Goal: Task Accomplishment & Management: Manage account settings

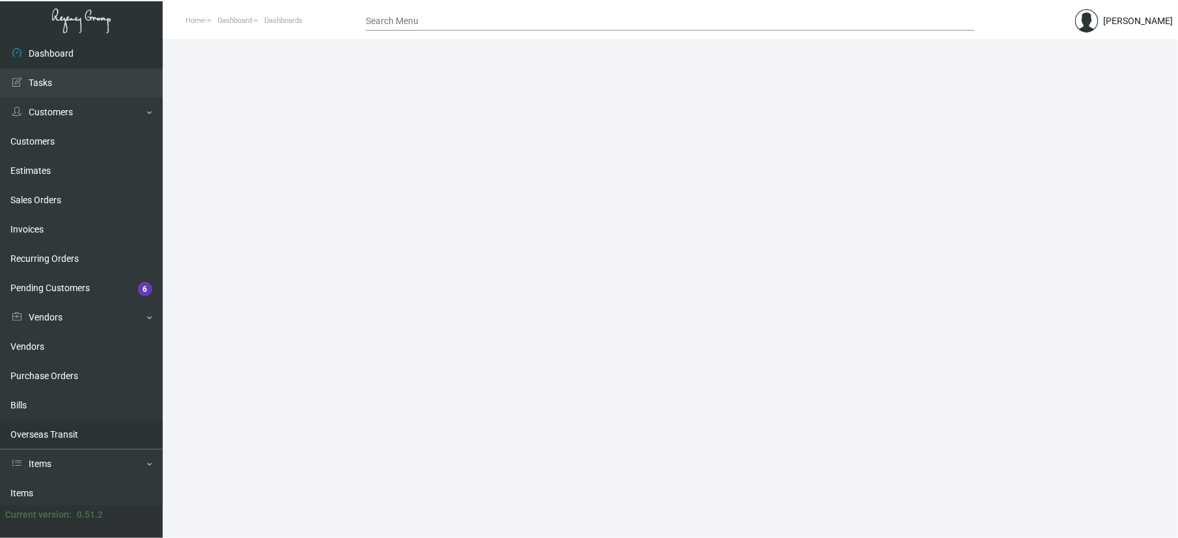
drag, startPoint x: 36, startPoint y: 480, endPoint x: 45, endPoint y: 448, distance: 33.0
click at [36, 480] on link "Items" at bounding box center [81, 492] width 163 height 29
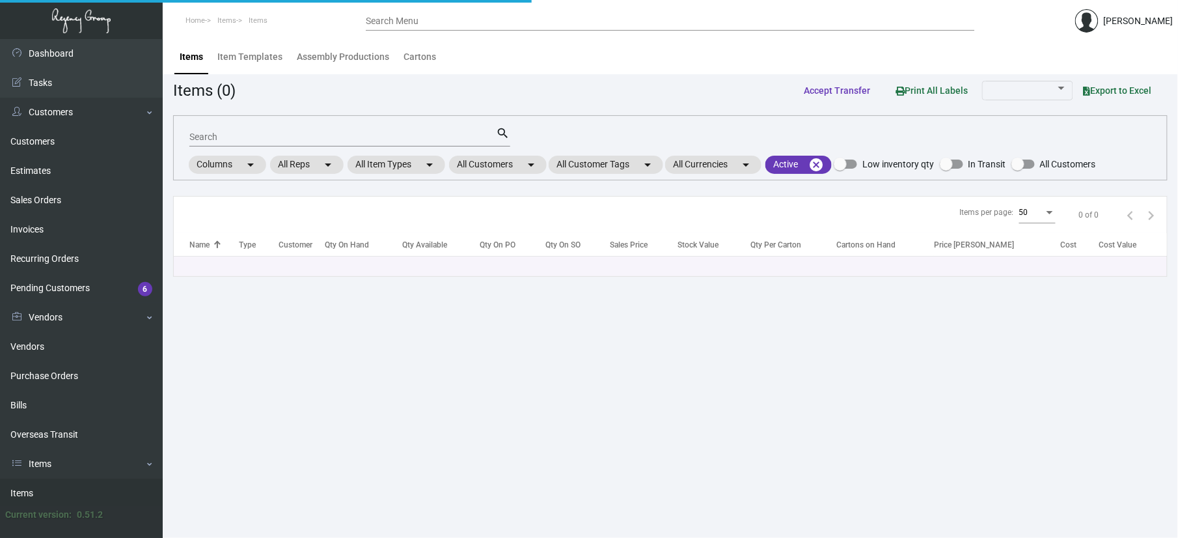
click at [274, 139] on input "Search" at bounding box center [342, 137] width 307 height 10
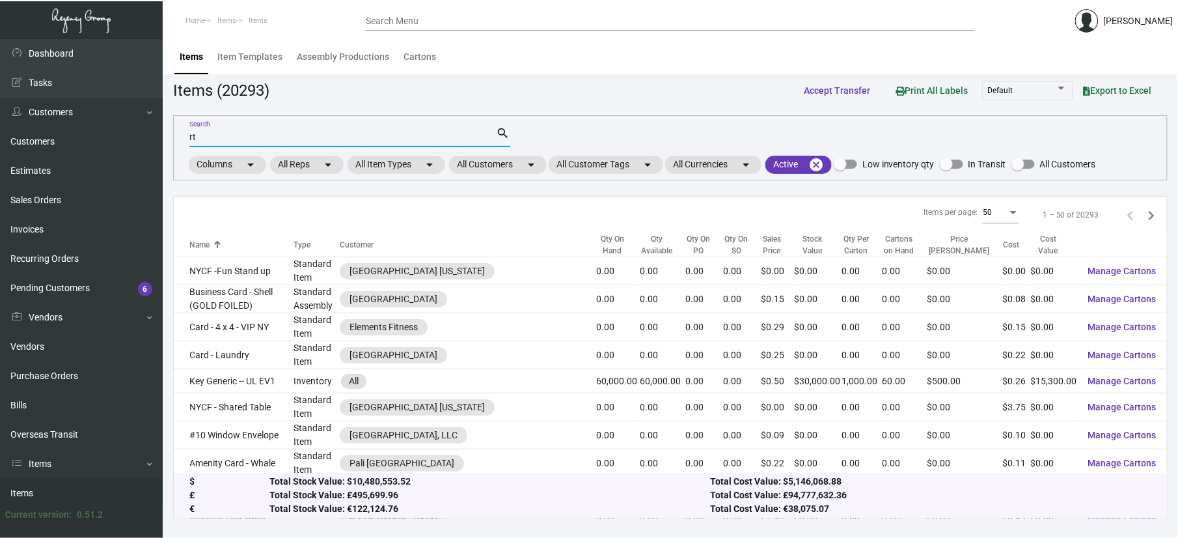
type input "r"
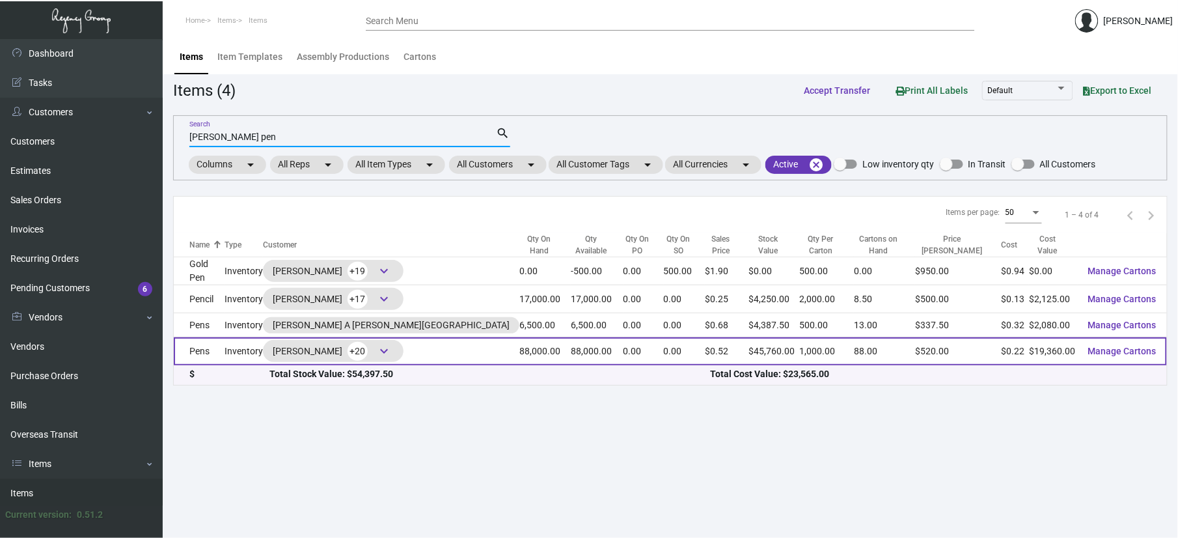
type input "[PERSON_NAME] pen"
click at [207, 352] on td "Pens" at bounding box center [199, 351] width 51 height 28
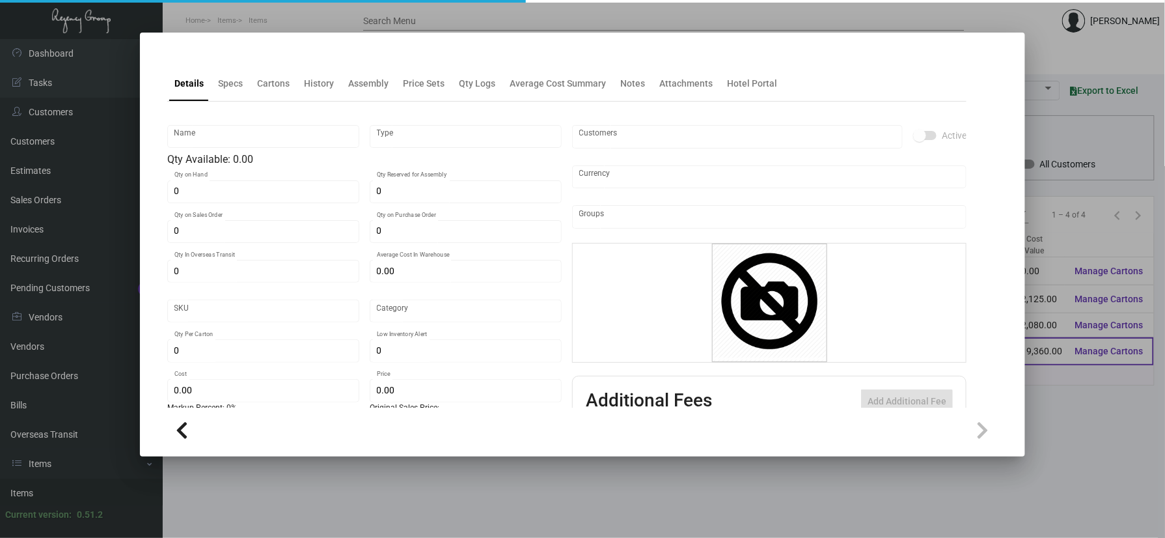
type input "Pens"
type input "Inventory"
type input "88,000"
type input "68,000"
type input "$ 0.475"
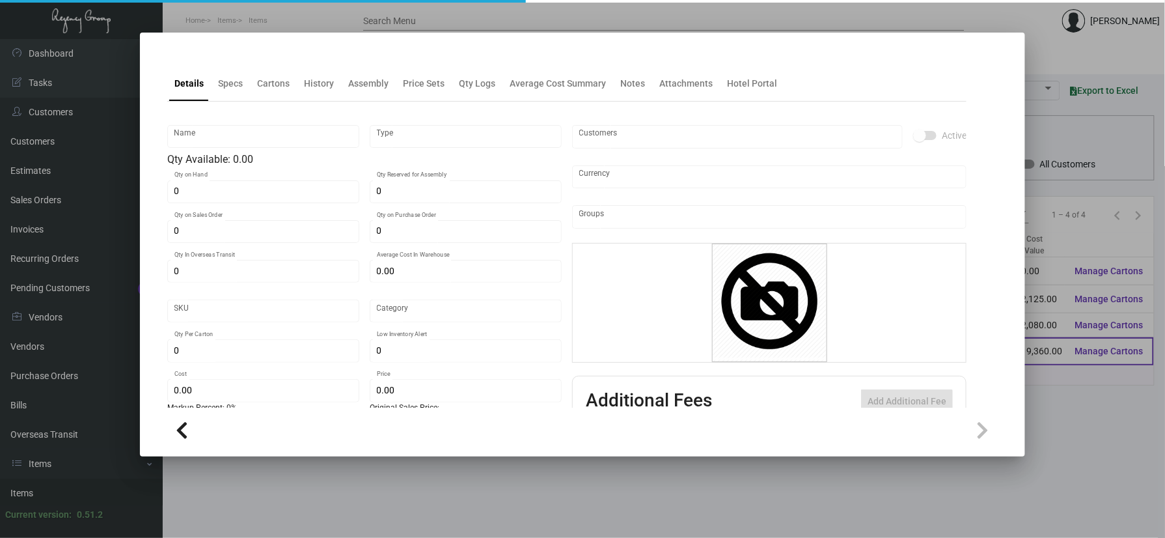
type input "3159"
type input "Overseas"
type input "1,000"
type input "10,000"
type input "$ 0.22"
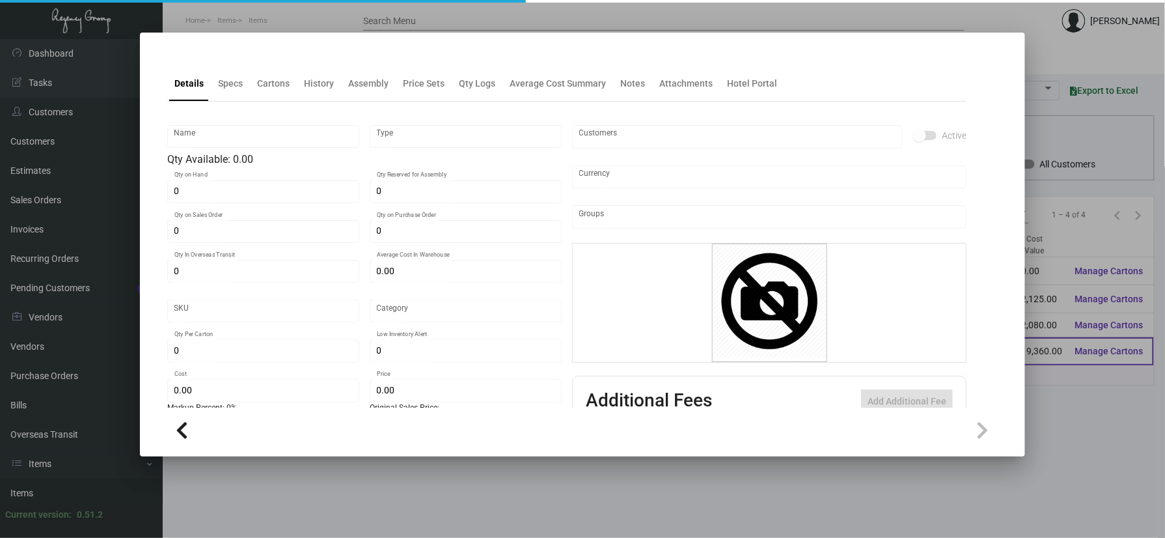
type input "$ 0.52"
type textarea "pen body, aluminum barrels painted 2335U parts: metal parts painted 2335U refil…"
type textarea "pen body, aluminum barrels custom pain color, with slim metal Cross refill blac…"
checkbox input "true"
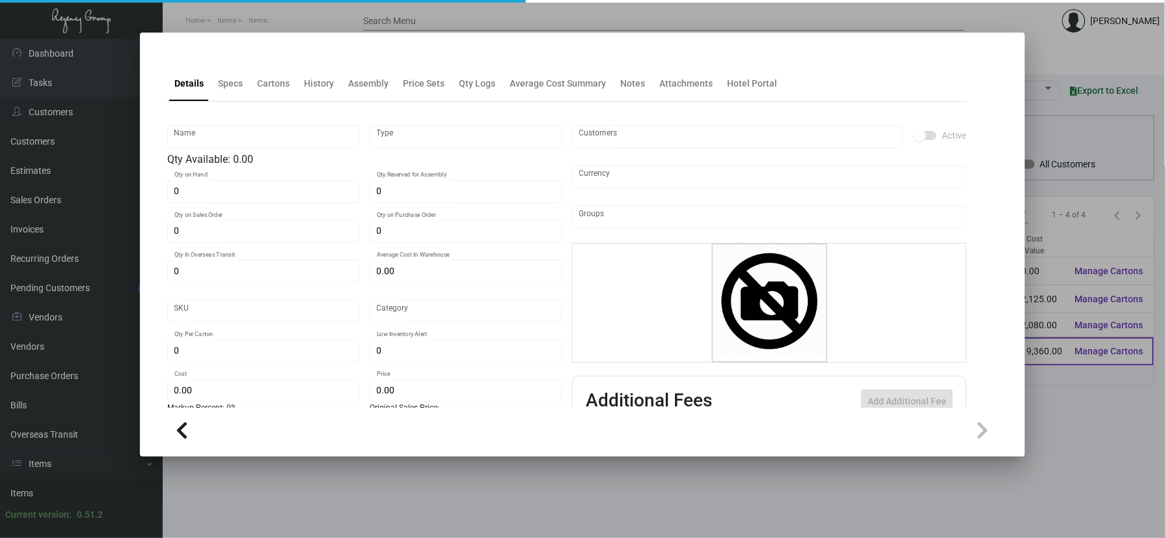
type input "United States Dollar $"
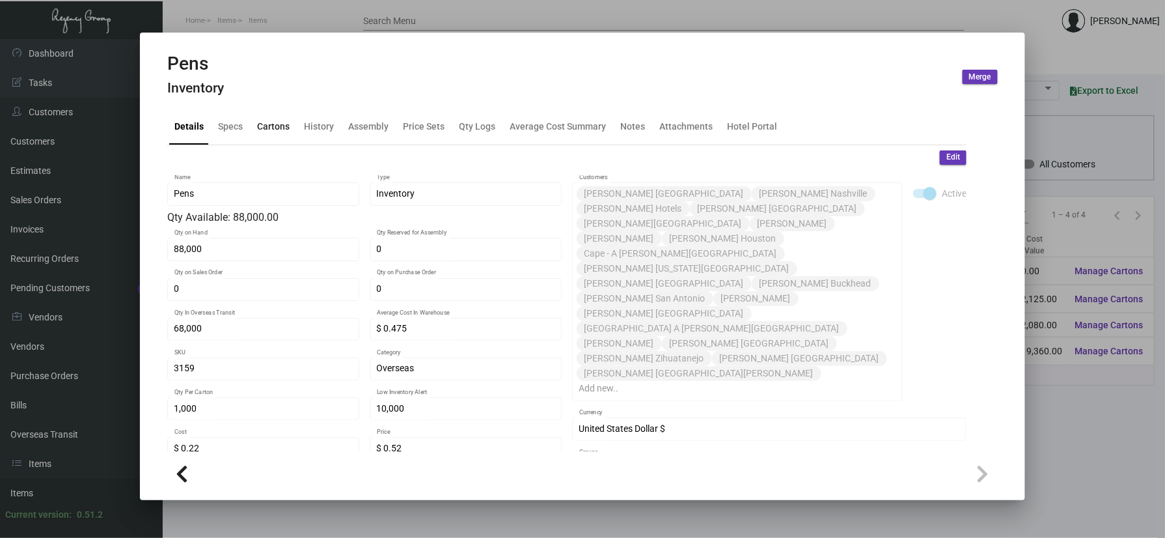
click at [276, 129] on div "Cartons" at bounding box center [273, 127] width 33 height 14
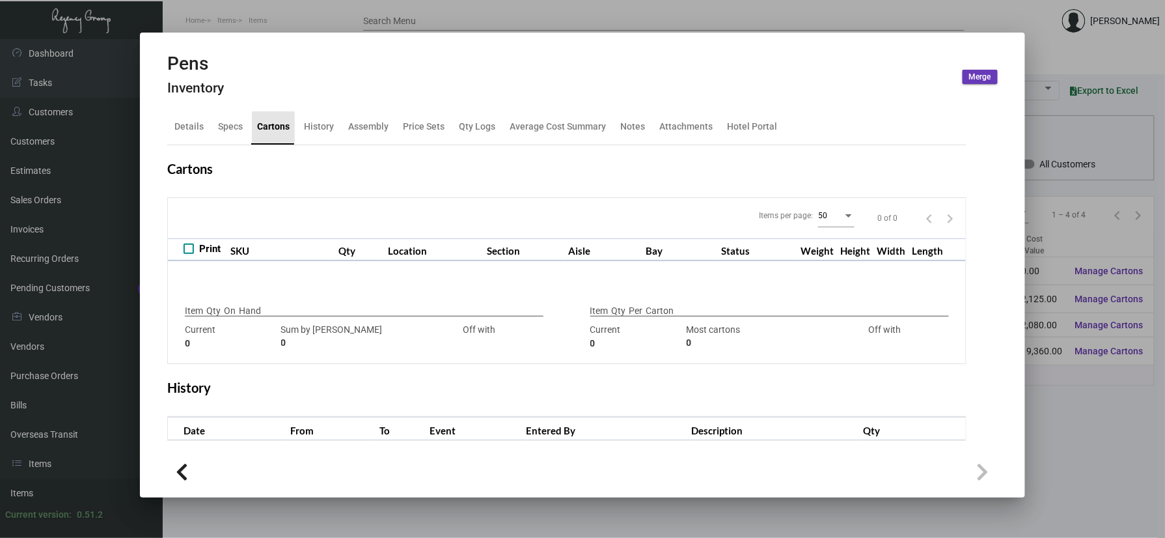
type input "88,000"
type input "103500"
type input "-15500"
type input "1,000"
type input "55500"
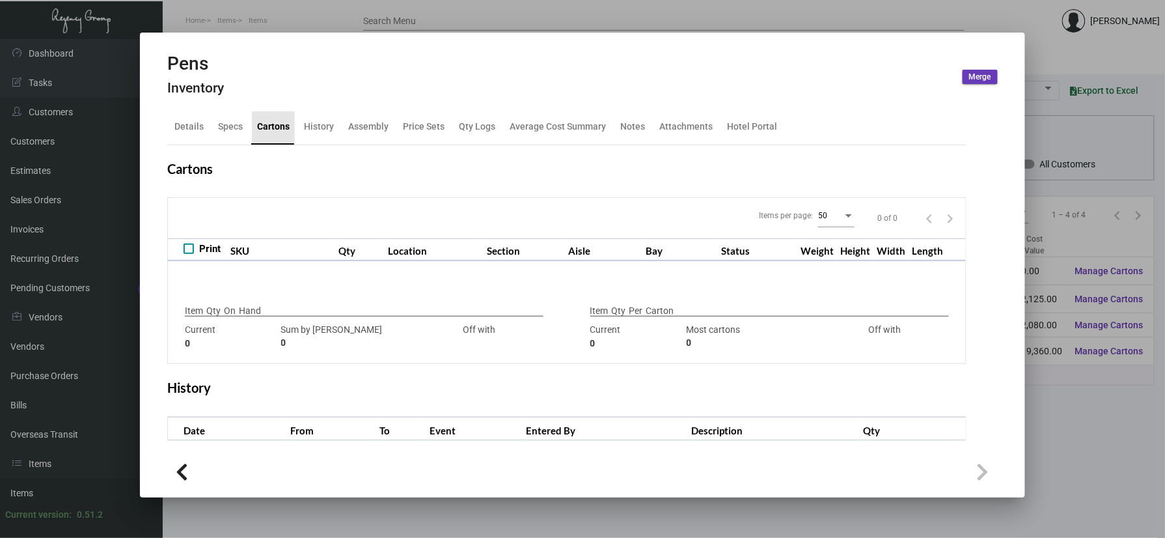
type input "-54500"
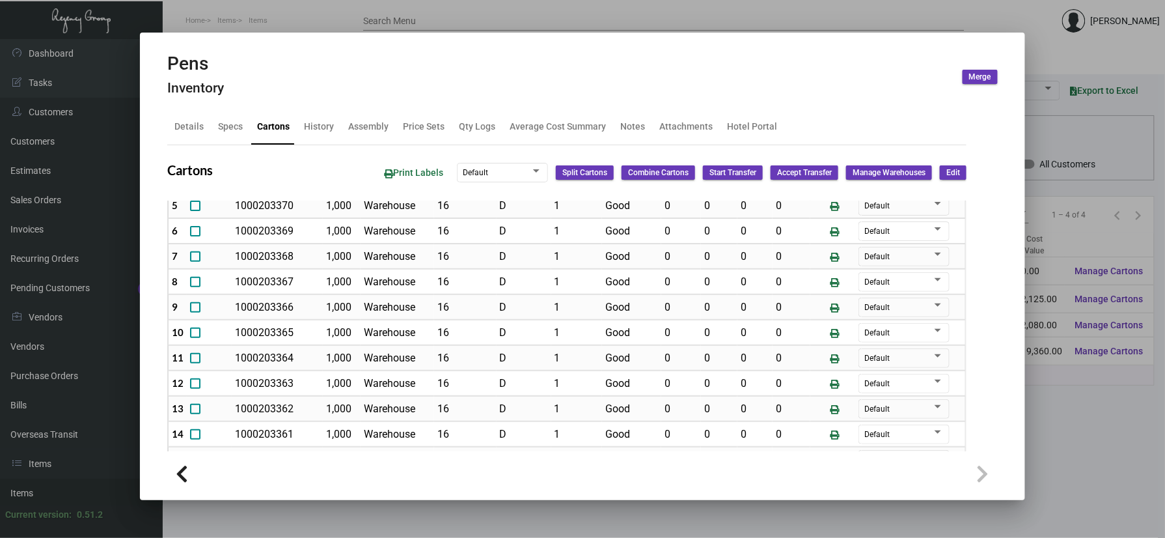
scroll to position [260, 0]
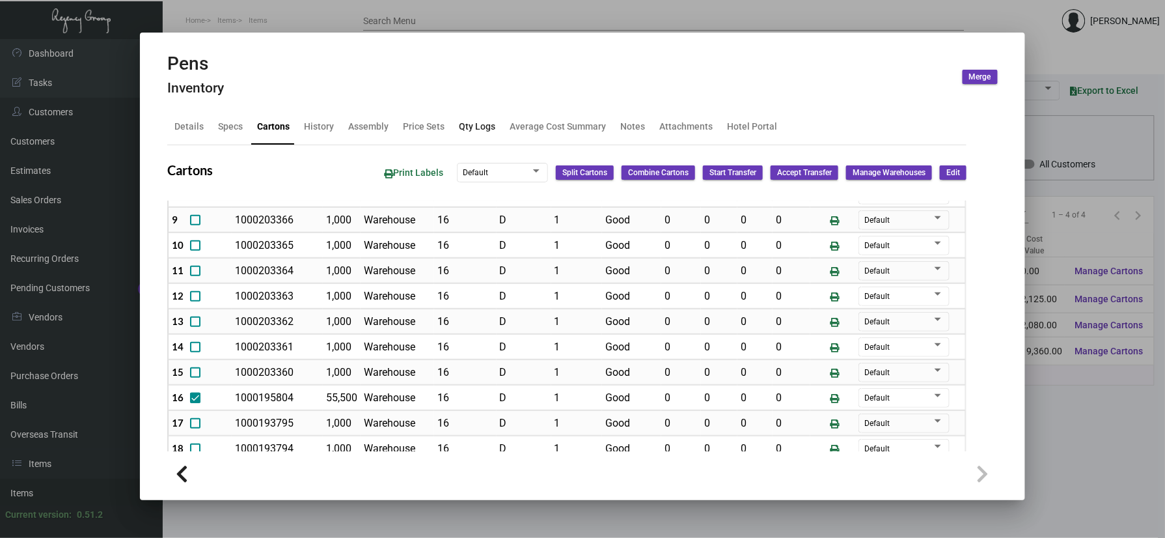
click at [465, 129] on div "Qty Logs" at bounding box center [477, 127] width 36 height 14
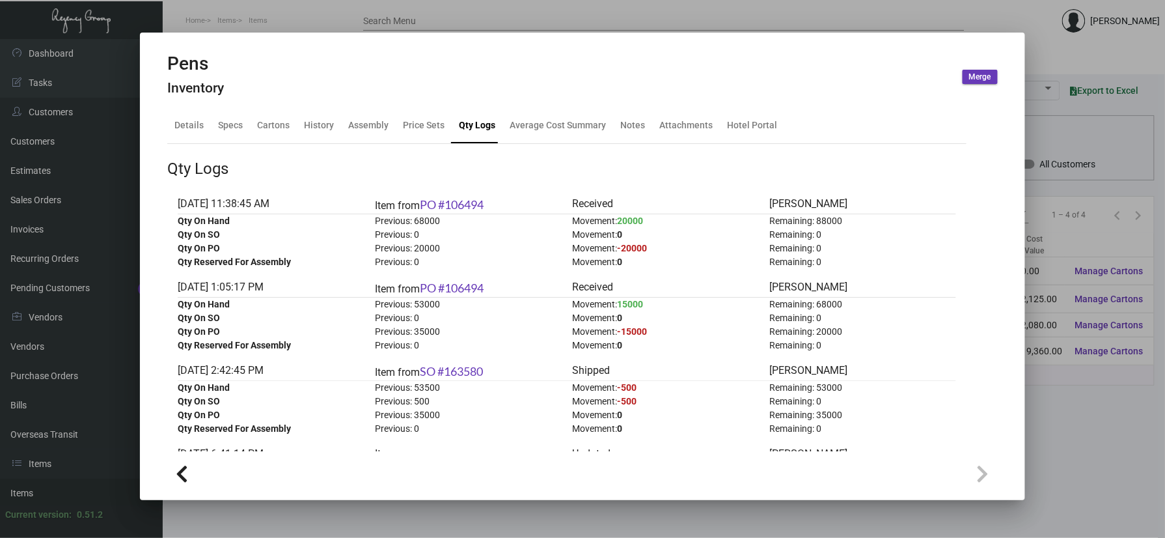
scroll to position [0, 0]
click at [292, 128] on div "Cartons" at bounding box center [273, 126] width 43 height 31
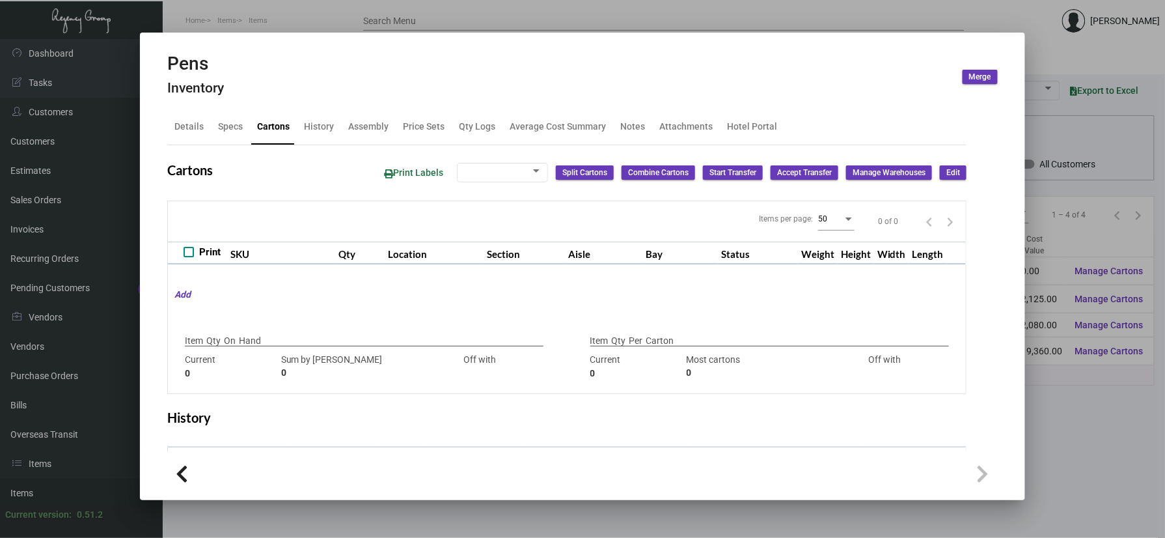
type input "88,000"
type input "103500"
type input "-15500"
type input "1,000"
type input "55500"
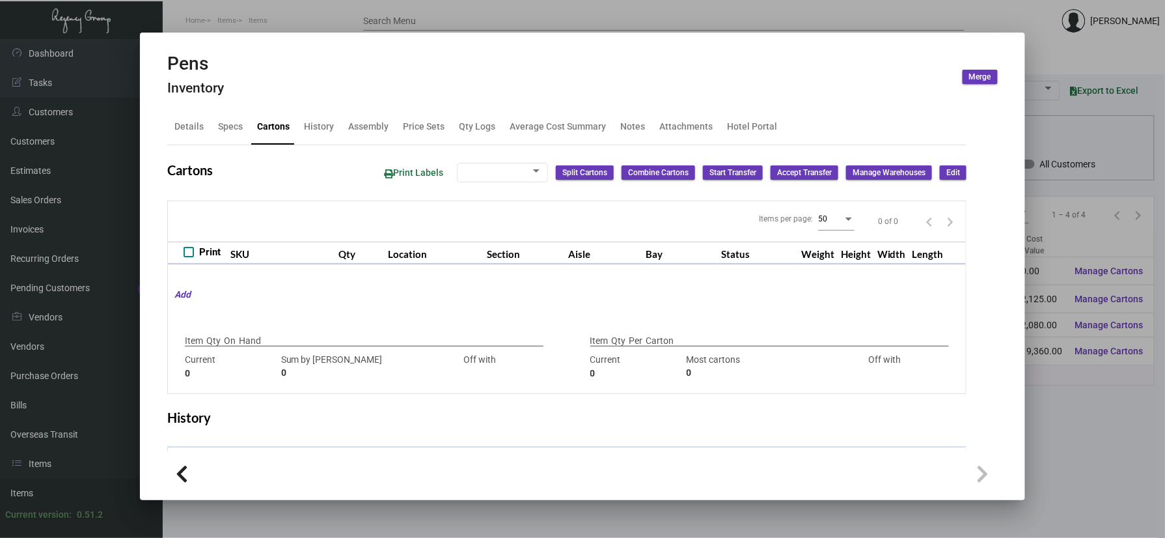
type input "-54500"
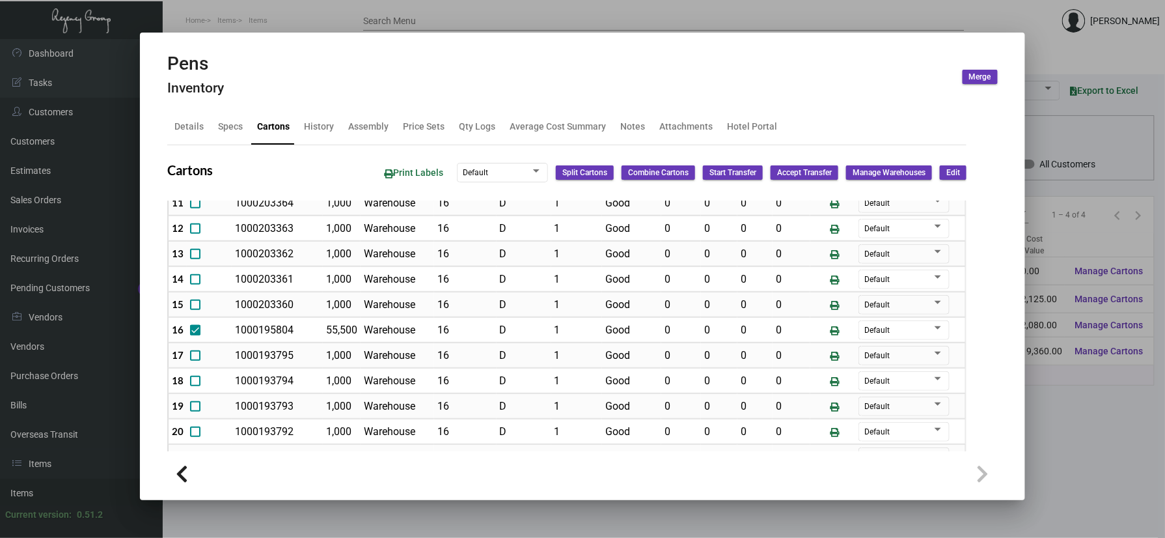
scroll to position [434, 0]
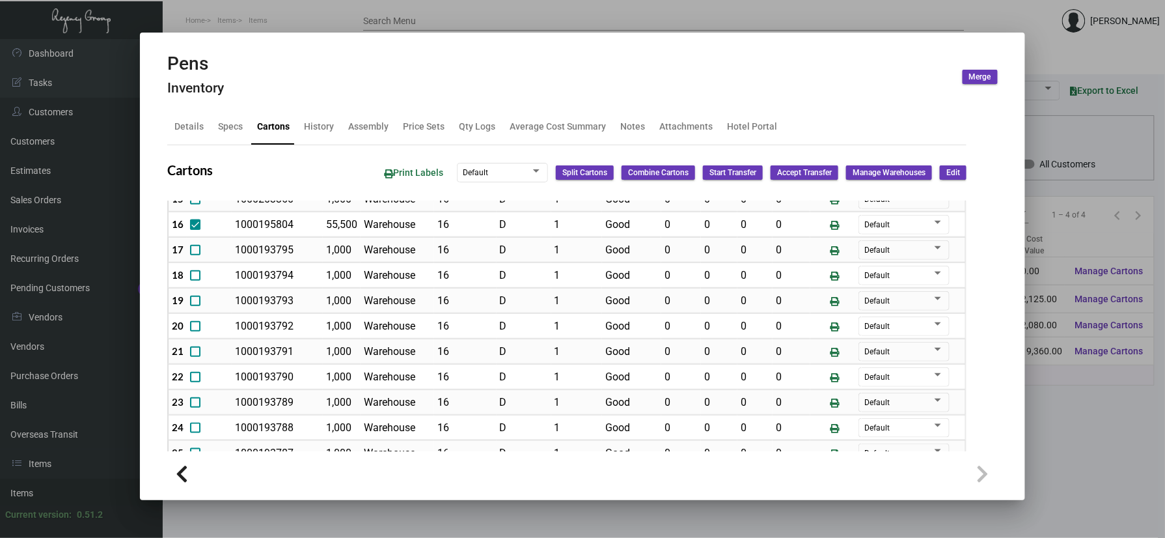
click at [318, 232] on td "1000195804" at bounding box center [277, 224] width 91 height 25
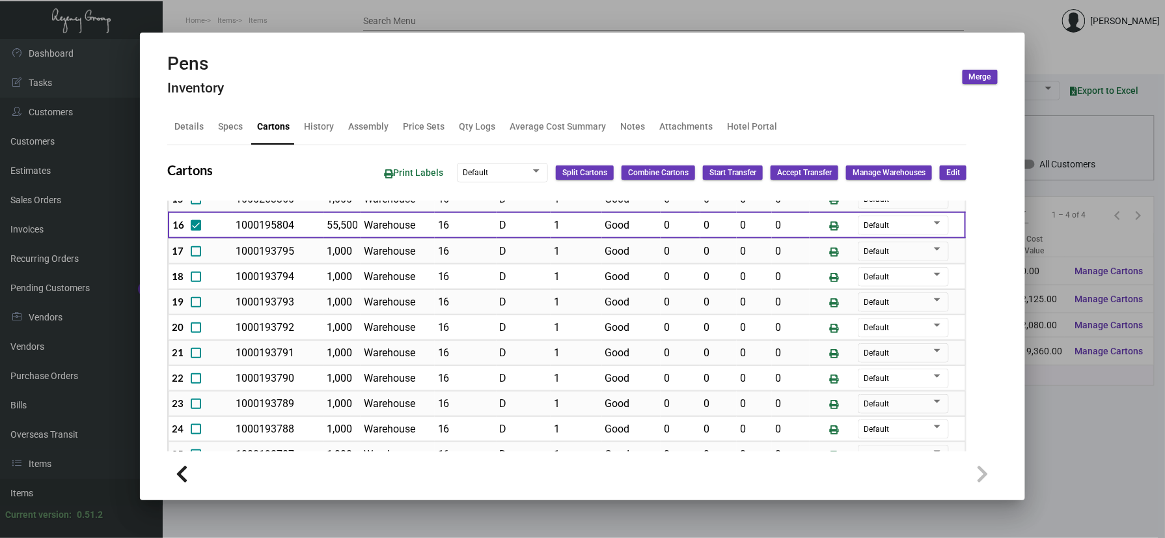
scroll to position [0, 1]
click at [368, 225] on tr "16 1000195804 55,500 Warehouse 16 D 1 Good 0 0 0 0 Default" at bounding box center [567, 225] width 798 height 27
click at [858, 102] on mat-tab-group "Details Specs Cartons History Assembly Price Sets Qty Logs Average Cost Summary…" at bounding box center [567, 277] width 831 height 350
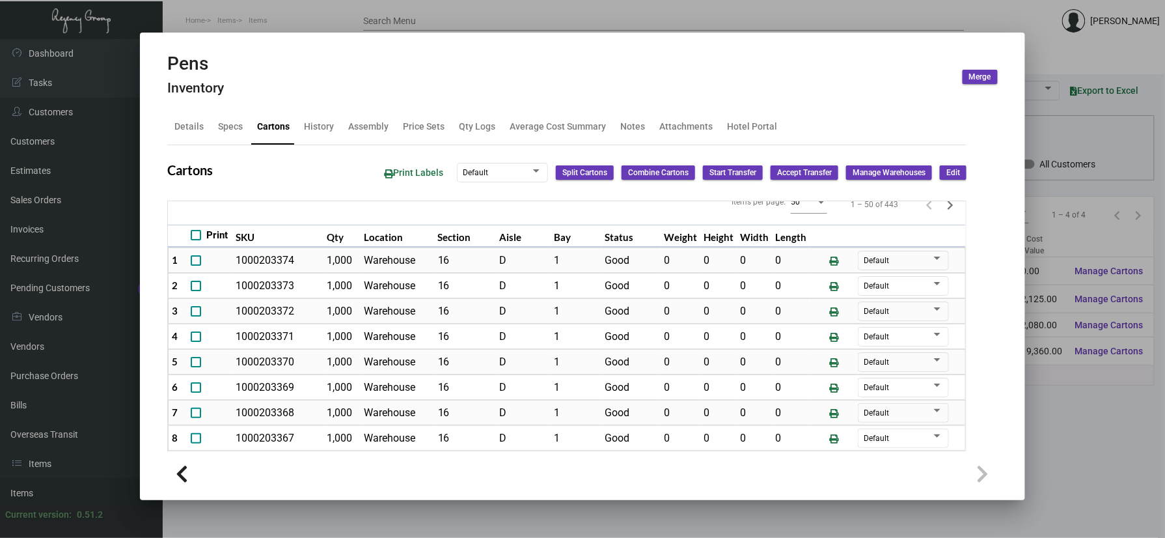
scroll to position [0, 0]
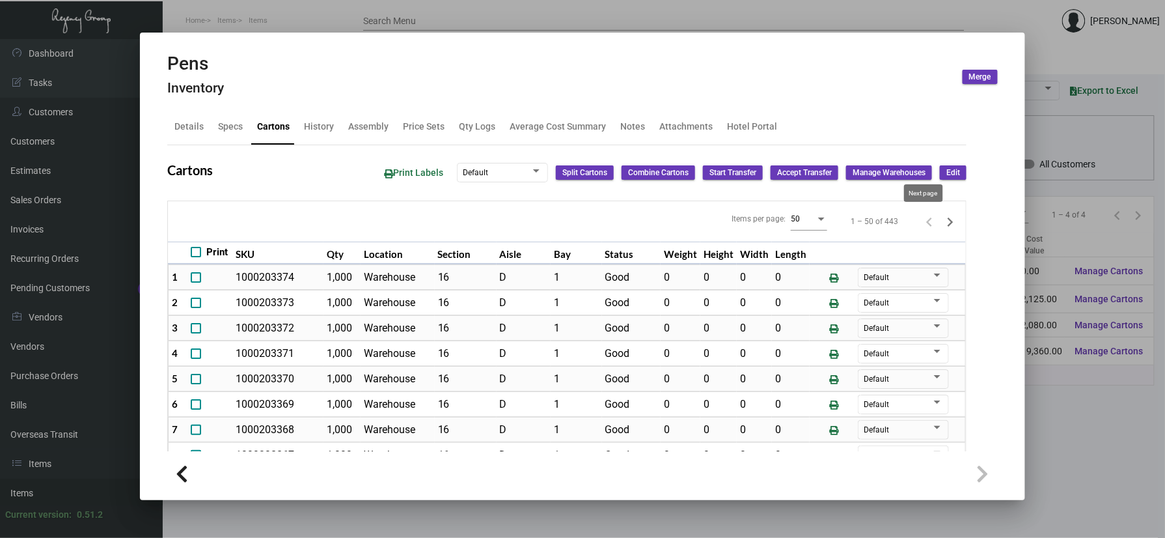
click at [941, 224] on icon "Next page" at bounding box center [950, 222] width 18 height 18
type input "0"
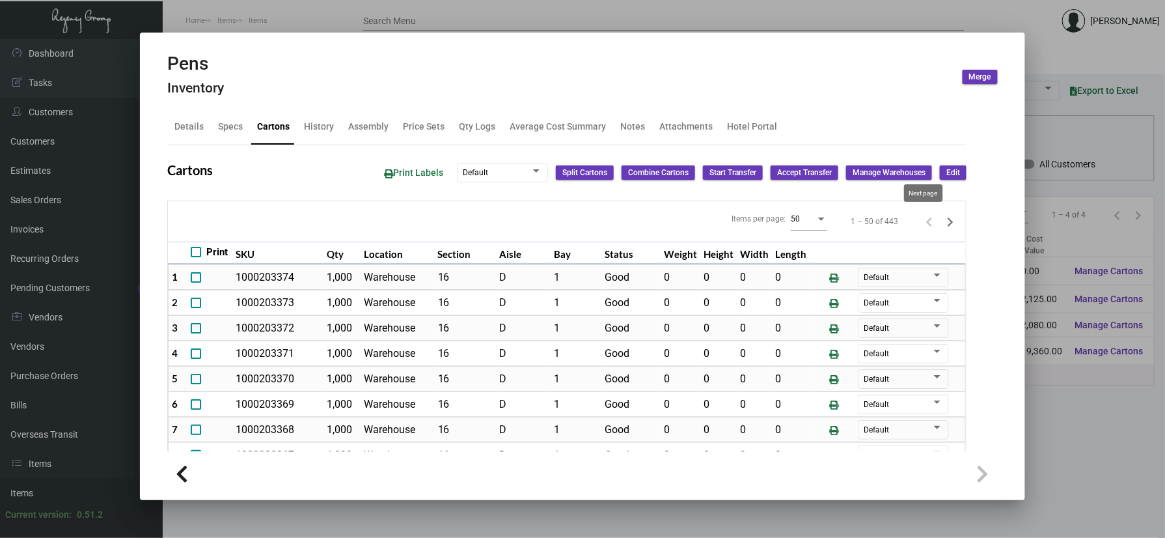
type input "0"
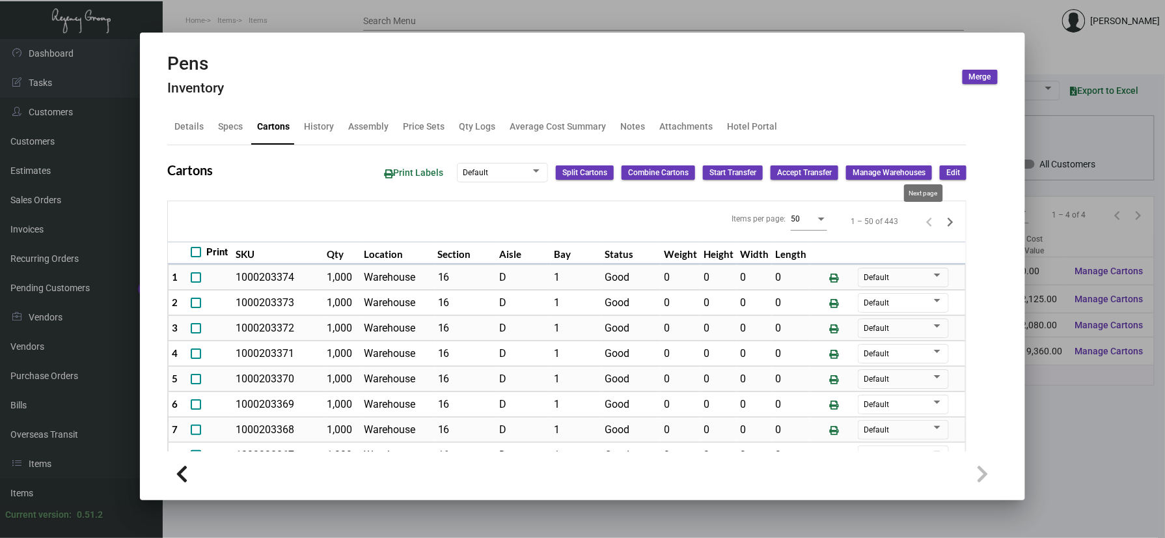
type input "0"
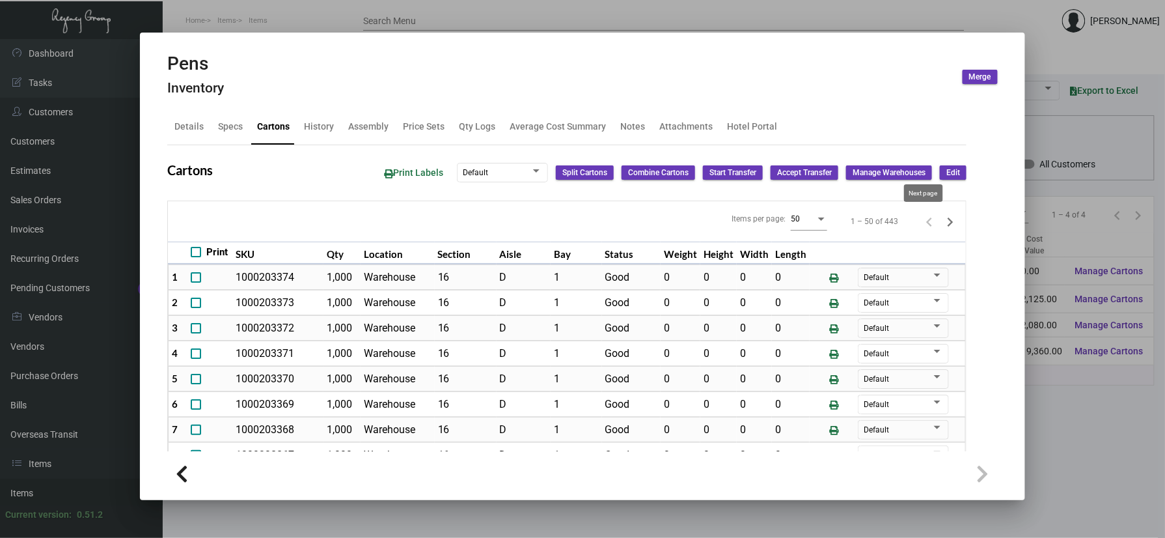
type input "0"
checkbox input "false"
type input "0"
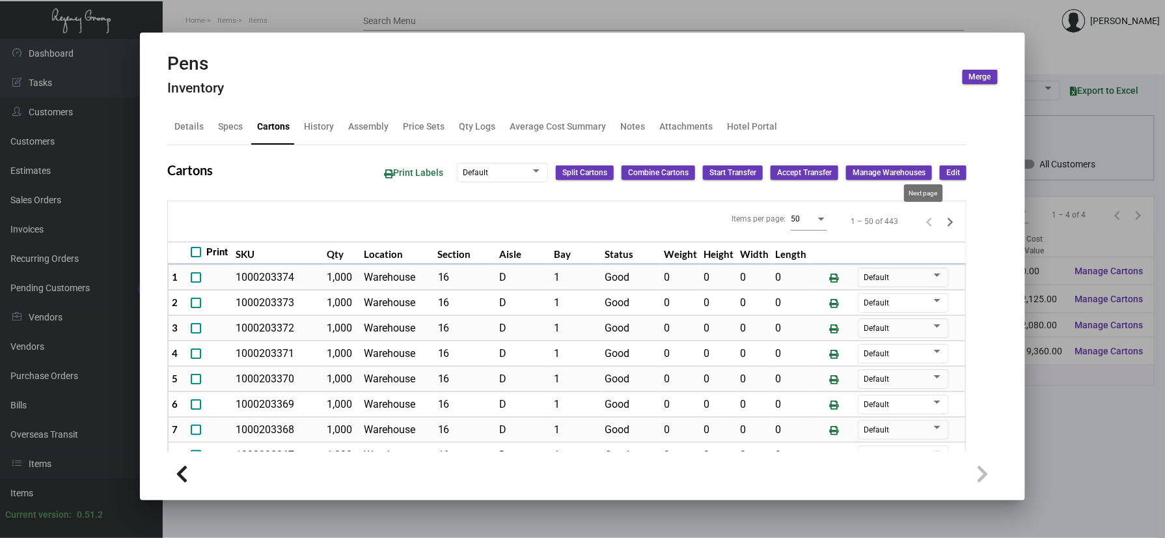
type input "0"
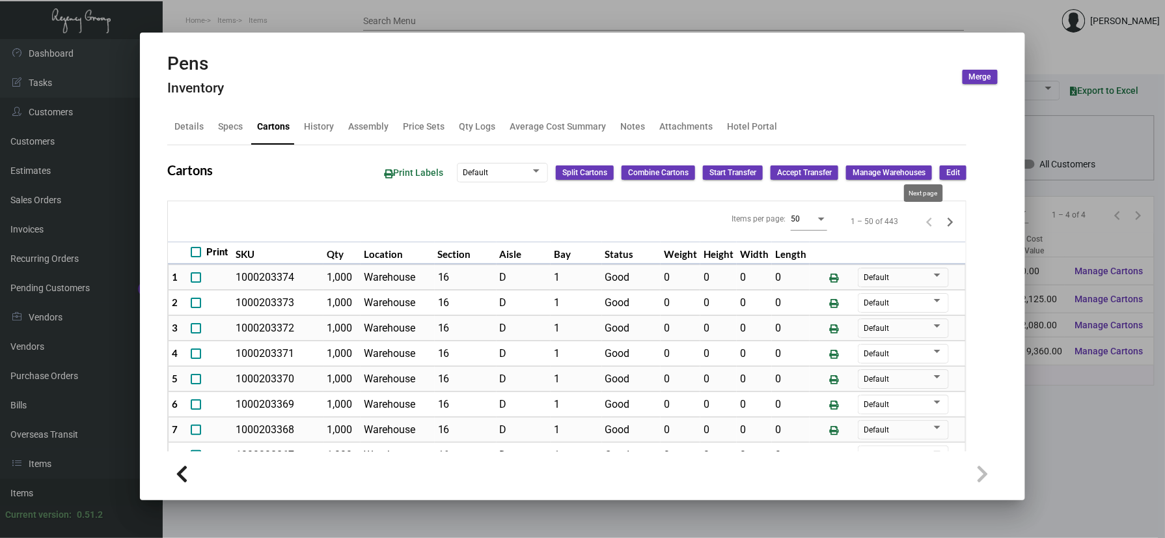
type input "0"
click at [941, 227] on icon "Next page" at bounding box center [950, 222] width 18 height 18
click at [510, 60] on div "Pens Inventory Merge" at bounding box center [582, 77] width 831 height 49
click at [307, 16] on div at bounding box center [582, 269] width 1165 height 538
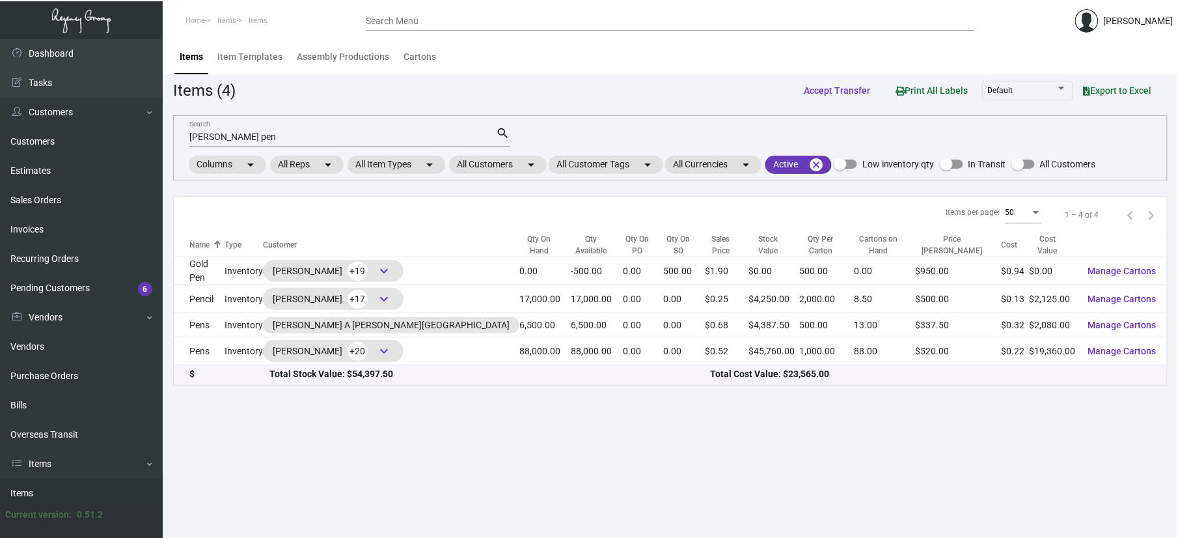
click at [638, 441] on main "Items Item Templates Assembly Productions Cartons Items (4) Accept Transfer Pri…" at bounding box center [671, 288] width 1016 height 499
